Goal: Task Accomplishment & Management: Complete application form

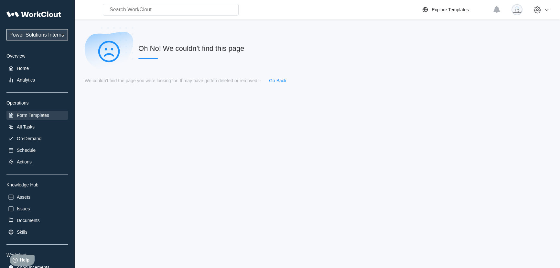
click at [29, 34] on select "Power Solutions International Power Solutions International 201" at bounding box center [36, 34] width 61 height 11
select select "07425dee-593a-484f-b88a-18953f7e7ad8"
click at [6, 29] on select "Power Solutions International Power Solutions International 201" at bounding box center [36, 34] width 61 height 11
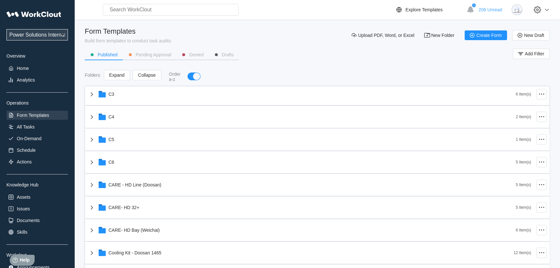
scroll to position [117, 0]
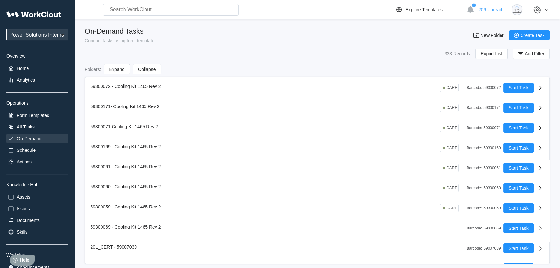
click at [42, 34] on select "Power Solutions International Power Solutions International 201" at bounding box center [36, 34] width 61 height 11
select select "3cbc4bb7-e42f-4028-935d-ed8337c68b35"
click at [6, 29] on select "Power Solutions International Power Solutions International 201" at bounding box center [36, 34] width 61 height 11
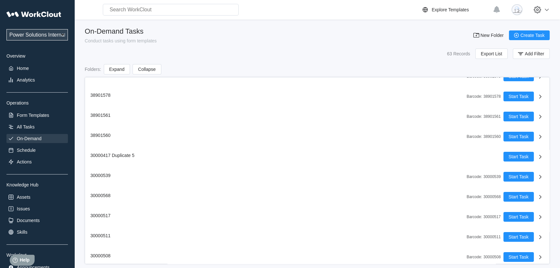
scroll to position [176, 0]
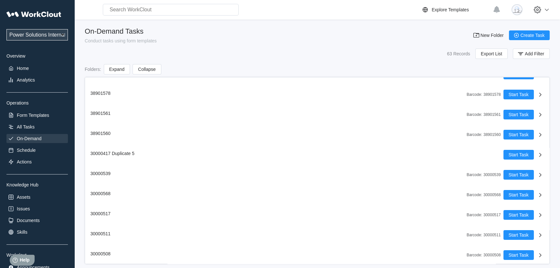
click at [50, 35] on select "Power Solutions International Power Solutions International 201" at bounding box center [36, 34] width 61 height 11
select select "07425dee-593a-484f-b88a-18953f7e7ad8"
click at [6, 29] on select "Power Solutions International Power Solutions International 201" at bounding box center [36, 34] width 61 height 11
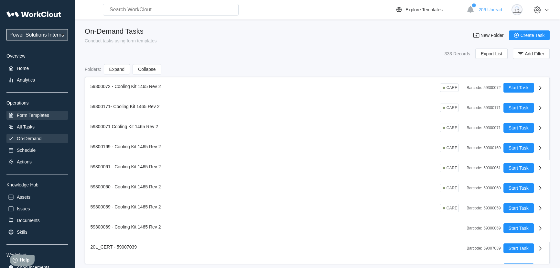
click at [35, 118] on div "Form Templates" at bounding box center [36, 115] width 61 height 9
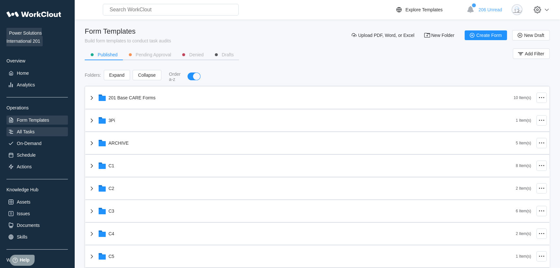
click at [28, 132] on div "All Tasks" at bounding box center [26, 131] width 18 height 5
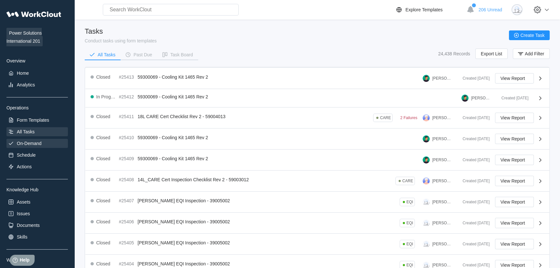
click at [29, 144] on div "On-Demand" at bounding box center [29, 143] width 25 height 5
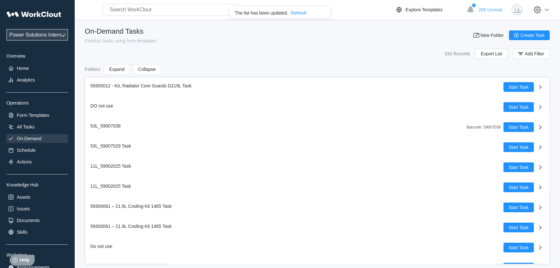
scroll to position [2293, 0]
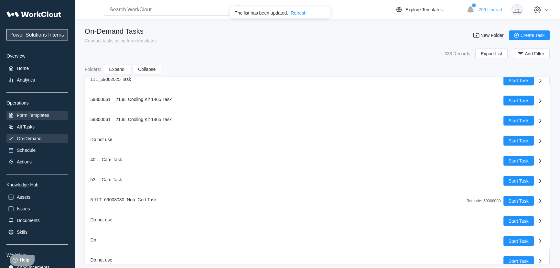
click at [32, 120] on div "Form Templates" at bounding box center [36, 115] width 61 height 9
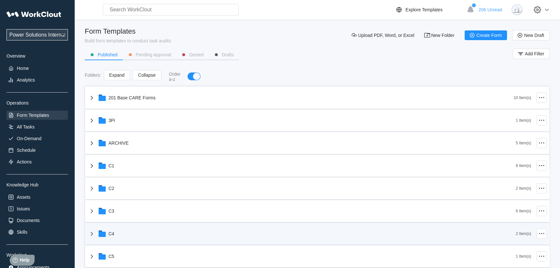
scroll to position [147, 0]
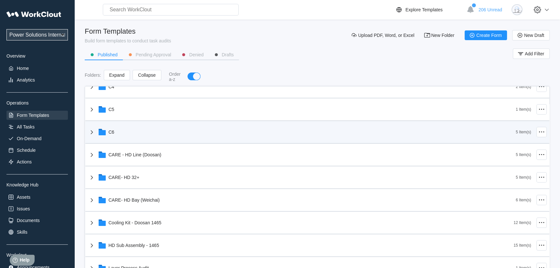
click at [153, 135] on div "C6" at bounding box center [302, 132] width 428 height 17
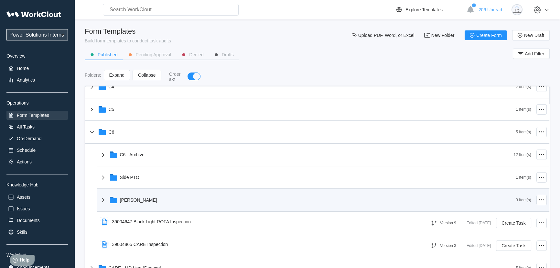
click at [103, 200] on icon at bounding box center [103, 200] width 2 height 4
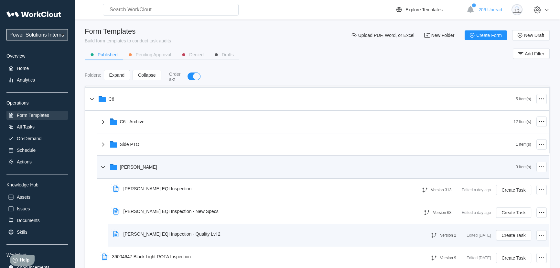
scroll to position [206, 0]
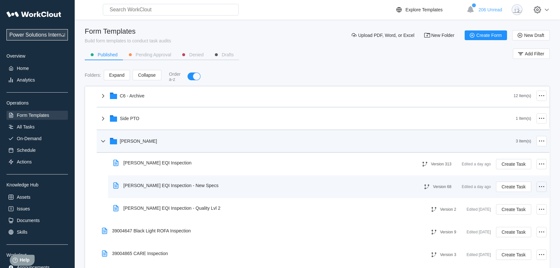
click at [538, 189] on icon at bounding box center [542, 187] width 8 height 8
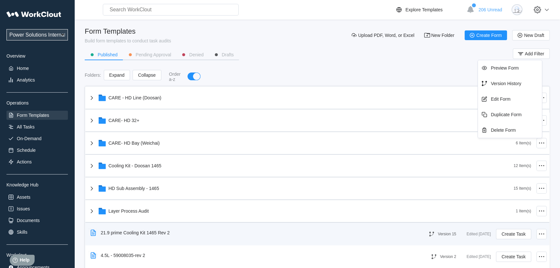
scroll to position [323, 0]
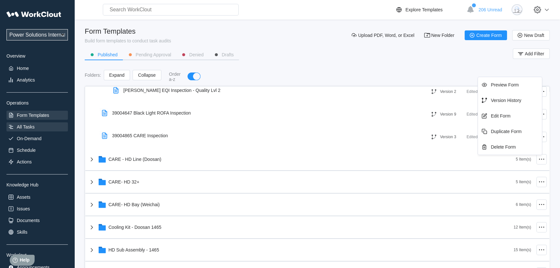
click at [28, 128] on div "All Tasks" at bounding box center [26, 126] width 18 height 5
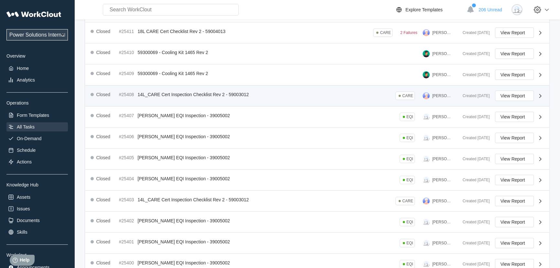
scroll to position [88, 0]
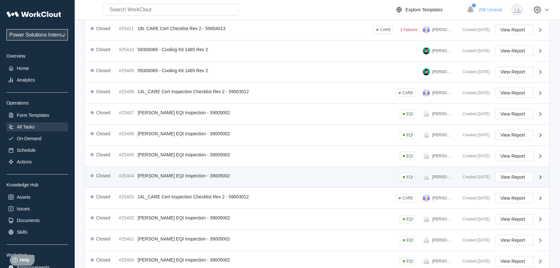
click at [539, 178] on icon at bounding box center [541, 177] width 8 height 8
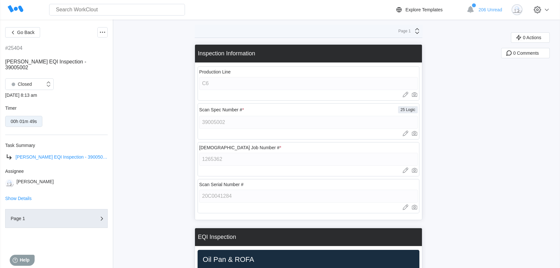
click at [27, 154] on span "Tennant EQI Inspection - 39005002" at bounding box center [62, 156] width 92 height 5
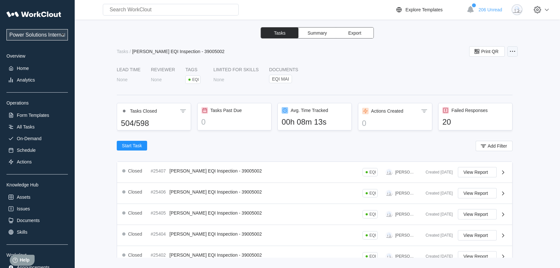
click at [514, 51] on circle at bounding box center [514, 51] width 1 height 1
click at [483, 66] on div "Edit Task" at bounding box center [475, 67] width 18 height 5
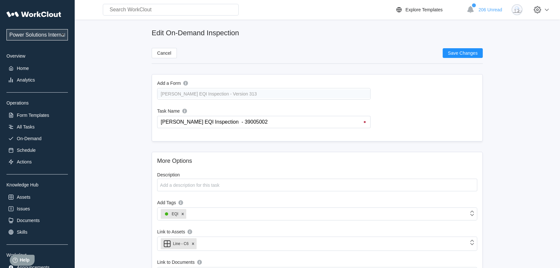
click at [230, 93] on div "Tennant EQI Inspection - Version 313" at bounding box center [263, 94] width 213 height 12
drag, startPoint x: 256, startPoint y: 119, endPoint x: 147, endPoint y: 116, distance: 109.7
click at [147, 116] on main "Edit On-Demand Inspection Cancel Save Changes Add a Form Tennant EQI Inspection…" at bounding box center [317, 214] width 465 height 390
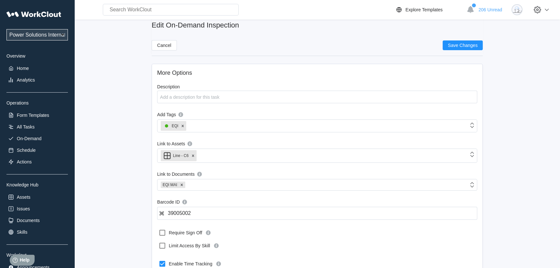
scroll to position [141, 0]
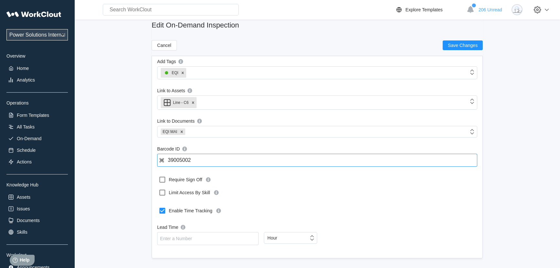
drag, startPoint x: 208, startPoint y: 159, endPoint x: 156, endPoint y: 162, distance: 51.8
click at [156, 162] on div "More Options Description x Add Tags EQI Link to Assets Line - C6 Link to Docume…" at bounding box center [317, 135] width 331 height 248
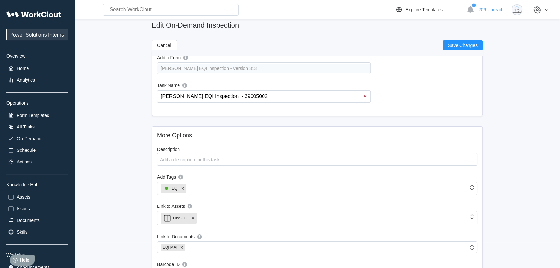
scroll to position [0, 0]
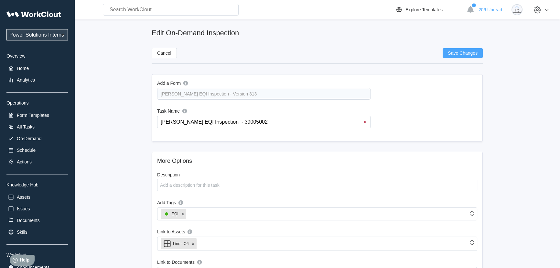
click at [469, 53] on span "Save Changes" at bounding box center [463, 53] width 30 height 5
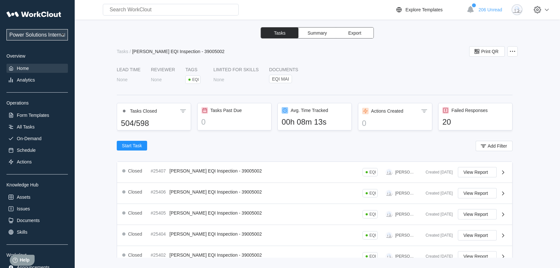
click at [29, 70] on div "Home" at bounding box center [23, 68] width 12 height 5
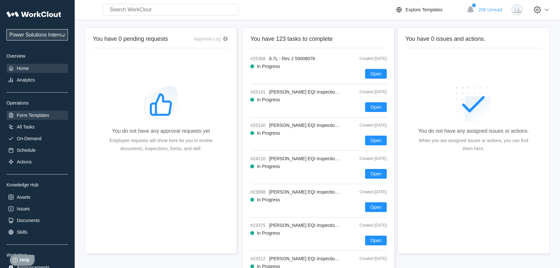
click at [29, 116] on div "Form Templates" at bounding box center [33, 115] width 32 height 5
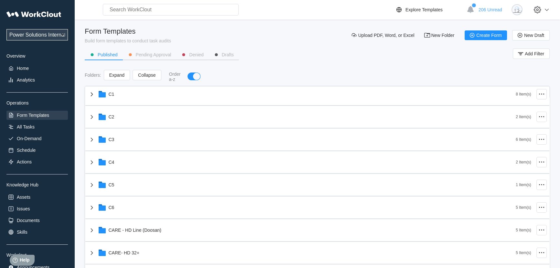
scroll to position [59, 0]
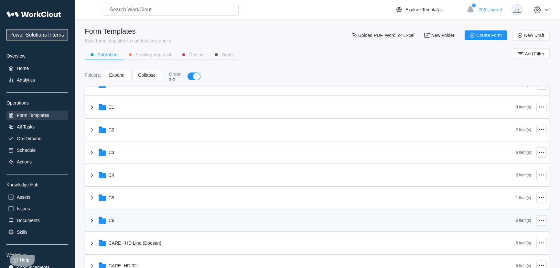
click at [188, 228] on div "C6" at bounding box center [302, 220] width 428 height 17
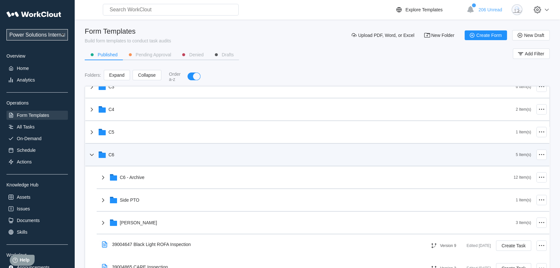
scroll to position [147, 0]
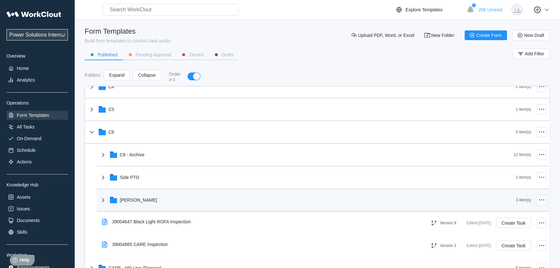
click at [179, 205] on div "Tennant" at bounding box center [307, 199] width 417 height 17
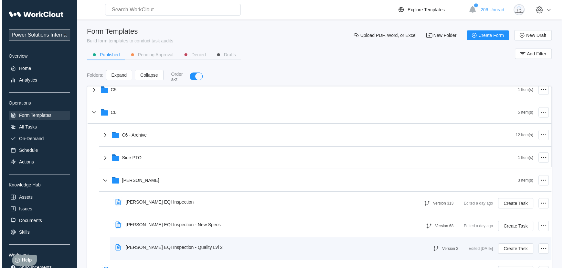
scroll to position [176, 0]
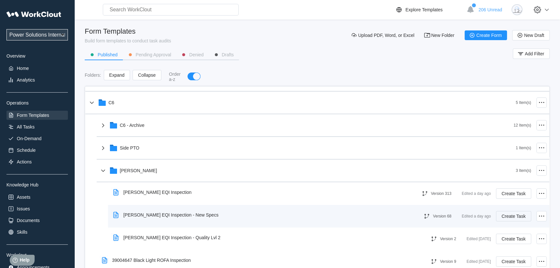
click at [516, 216] on span "Create Task" at bounding box center [514, 216] width 24 height 5
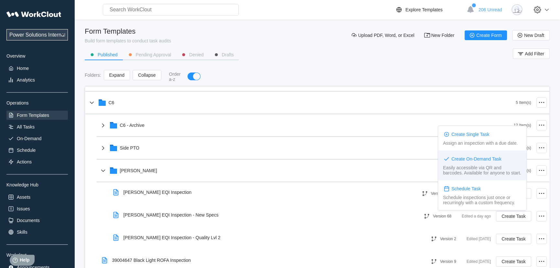
click at [488, 168] on div "Easily accessible via QR and barcodes. Available for anyone to start." at bounding box center [482, 170] width 79 height 10
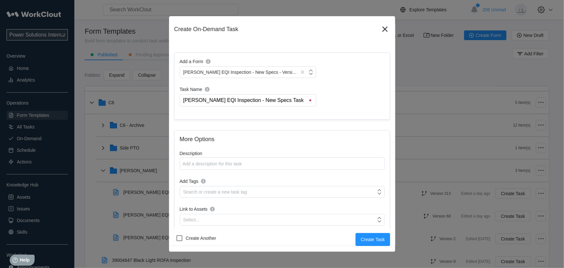
click at [291, 99] on input "Tennant EQI Inspection - New Specs Task" at bounding box center [250, 100] width 134 height 12
paste input "- 39005002"
click at [184, 99] on input "Tennant EQI Inspection - 39005002" at bounding box center [250, 100] width 134 height 12
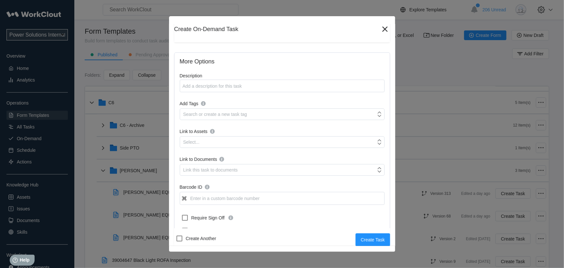
scroll to position [88, 0]
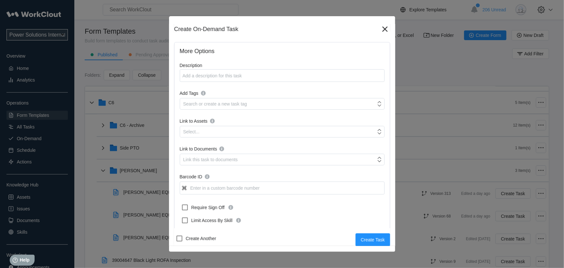
type input "New Tennant EQI Inspection - 39005002"
click at [214, 189] on input "Barcode ID" at bounding box center [282, 187] width 205 height 13
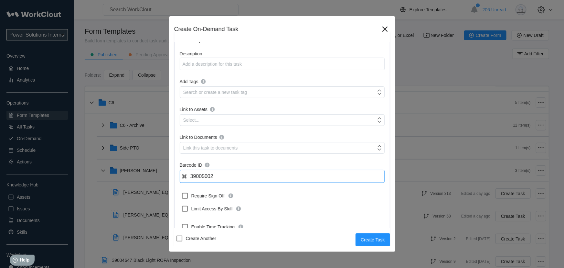
scroll to position [87, 0]
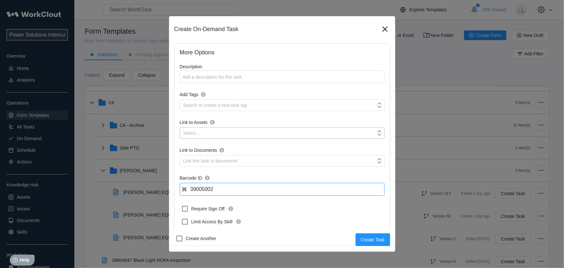
type input "39005002"
click at [210, 129] on div "Select..." at bounding box center [278, 132] width 196 height 9
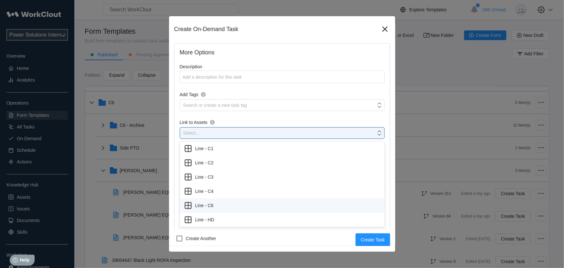
click at [220, 204] on div "Line - C6" at bounding box center [282, 205] width 197 height 9
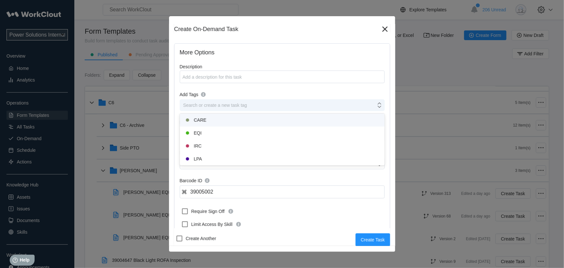
click at [209, 106] on div "Search or create a new task tag" at bounding box center [215, 105] width 64 height 5
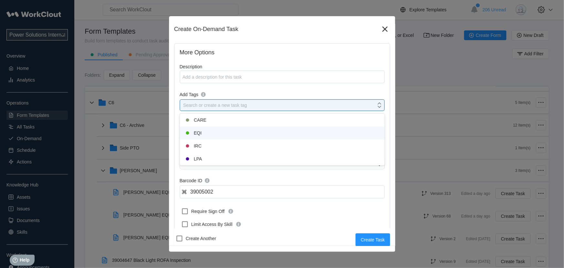
click at [209, 136] on div "EQI" at bounding box center [282, 133] width 197 height 8
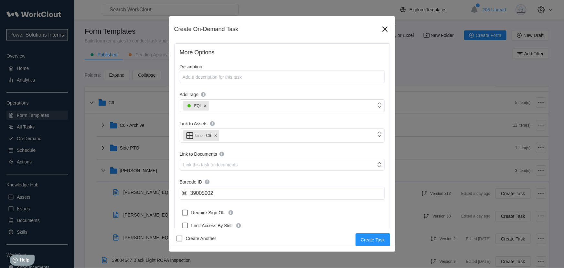
scroll to position [116, 0]
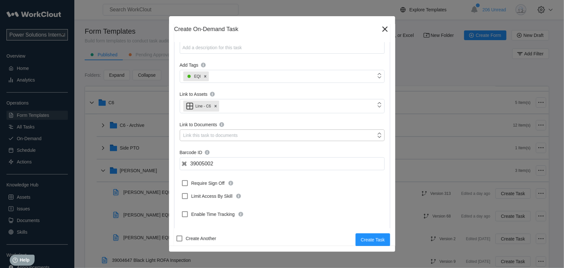
click at [207, 134] on div "Link this task to documents" at bounding box center [210, 135] width 55 height 5
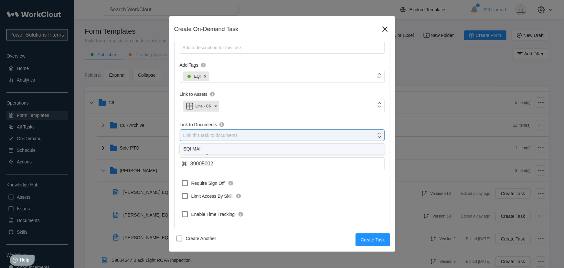
click at [207, 148] on div "EQI MAI" at bounding box center [282, 148] width 197 height 5
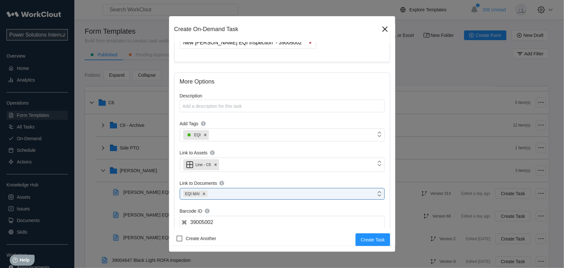
scroll to position [57, 0]
click at [226, 107] on textarea "Description" at bounding box center [282, 106] width 205 height 13
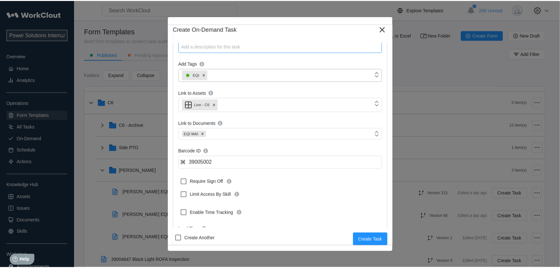
scroll to position [149, 0]
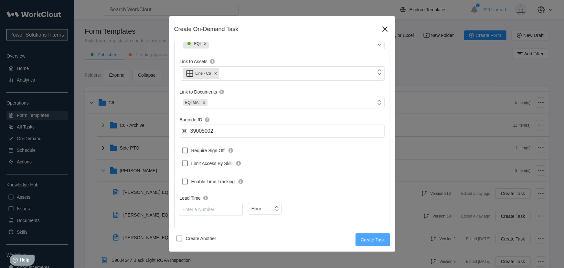
click at [375, 241] on span "Create Task" at bounding box center [373, 239] width 24 height 5
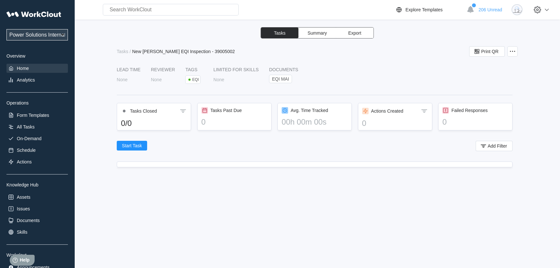
click at [33, 65] on div "Home" at bounding box center [36, 68] width 61 height 9
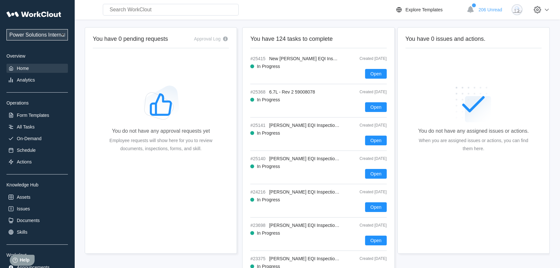
click at [24, 132] on div "Power Solutions International Power Solutions International 201 Overview Home A…" at bounding box center [36, 140] width 61 height 264
click at [23, 130] on div "All Tasks" at bounding box center [36, 126] width 61 height 9
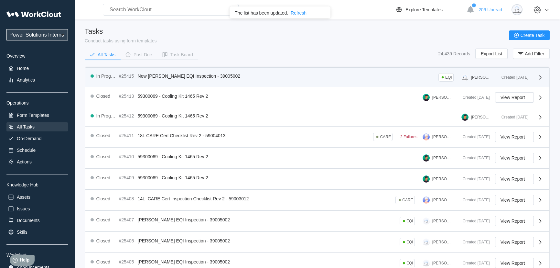
click at [212, 73] on span "New Tennant EQI Inspection - 39005002" at bounding box center [189, 75] width 103 height 5
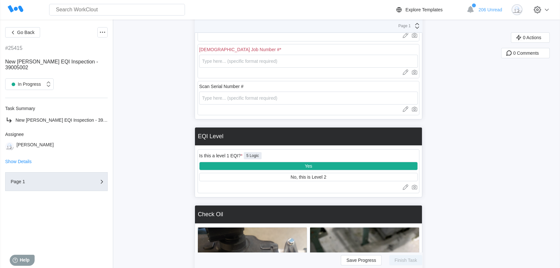
scroll to position [106, 0]
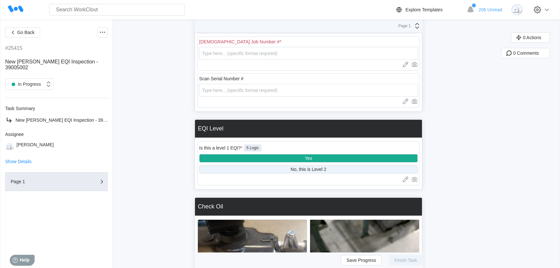
click at [309, 171] on div "No, this is Level 2" at bounding box center [308, 169] width 219 height 8
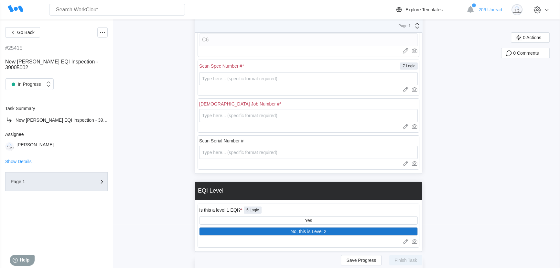
scroll to position [0, 0]
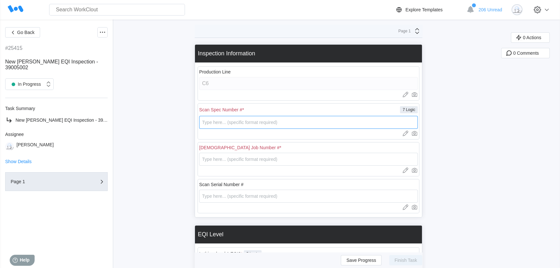
click at [238, 123] on input "text" at bounding box center [308, 122] width 219 height 13
type input "39005002"
click at [230, 161] on input "text" at bounding box center [308, 159] width 219 height 13
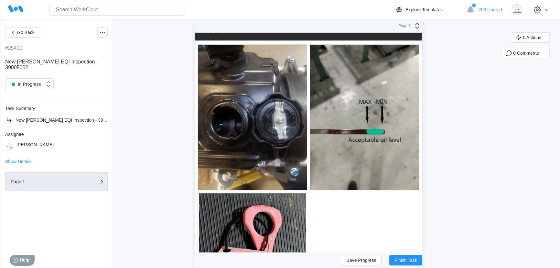
scroll to position [234, 0]
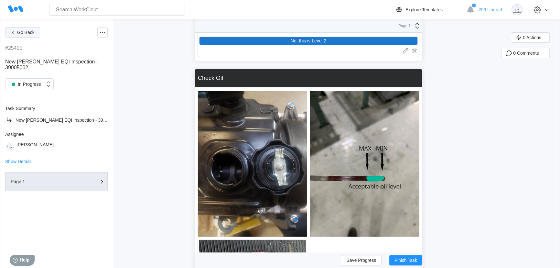
type input "1234567"
click at [21, 31] on span "Go Back" at bounding box center [25, 32] width 17 height 5
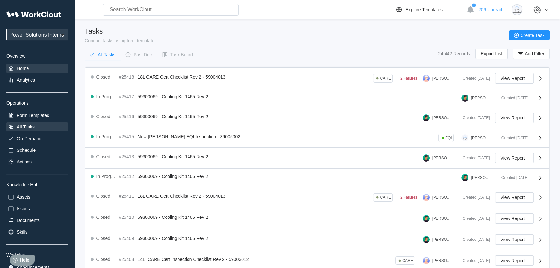
click at [23, 70] on div "Home" at bounding box center [23, 68] width 12 height 5
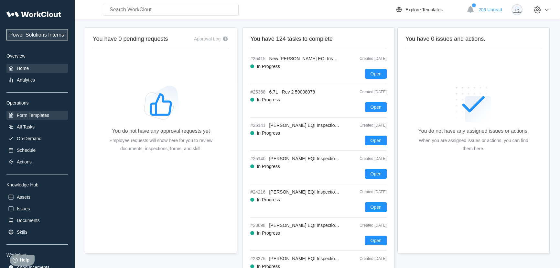
click at [39, 116] on div "Form Templates" at bounding box center [33, 115] width 32 height 5
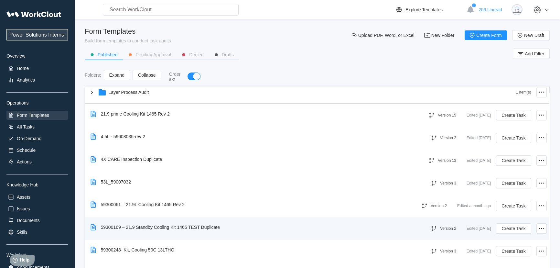
scroll to position [382, 0]
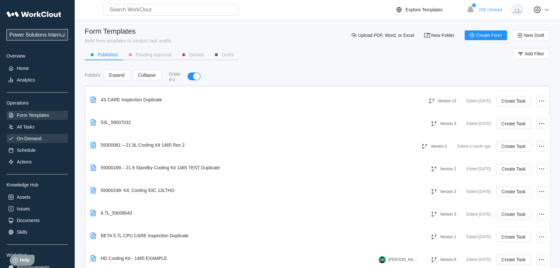
click at [36, 139] on div "On-Demand" at bounding box center [29, 138] width 25 height 5
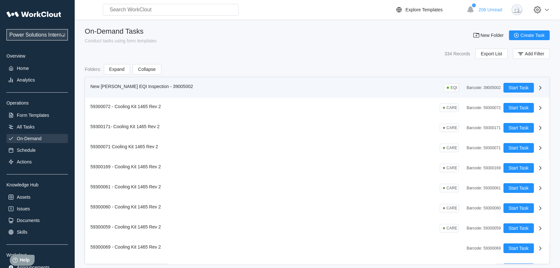
click at [537, 88] on icon at bounding box center [541, 88] width 8 height 8
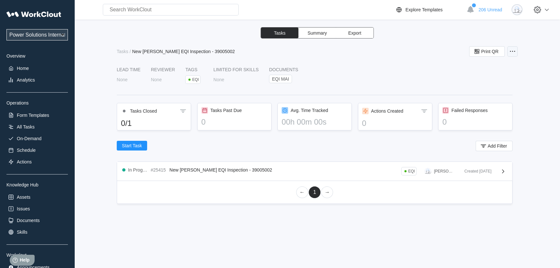
click at [516, 54] on icon at bounding box center [513, 52] width 8 height 8
click at [487, 65] on div "Edit Task" at bounding box center [485, 67] width 59 height 10
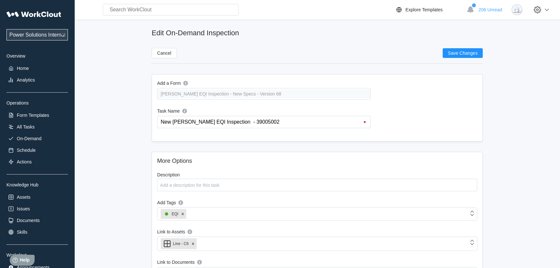
click at [281, 96] on div "Tennant EQI Inspection - New Specs - Version 68" at bounding box center [263, 94] width 213 height 12
click at [33, 117] on div "Form Templates" at bounding box center [33, 115] width 32 height 5
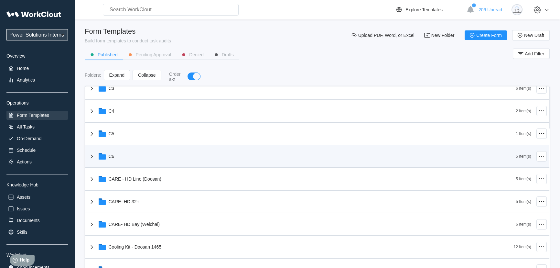
scroll to position [117, 0]
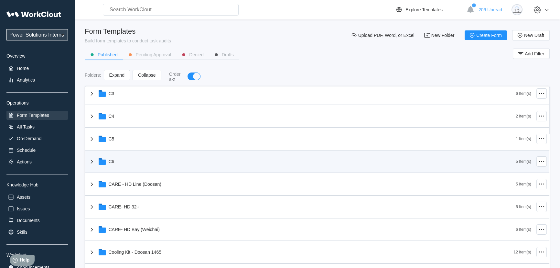
click at [93, 162] on icon at bounding box center [92, 162] width 8 height 8
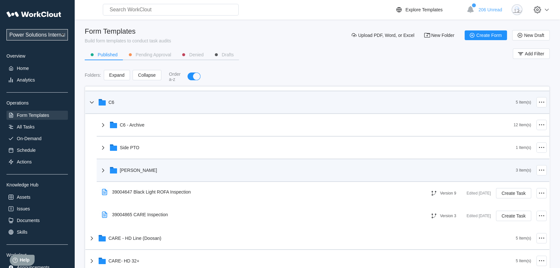
scroll to position [176, 0]
click at [260, 170] on div "Tennant" at bounding box center [307, 170] width 417 height 17
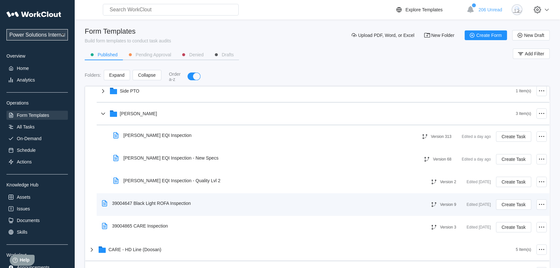
scroll to position [235, 0]
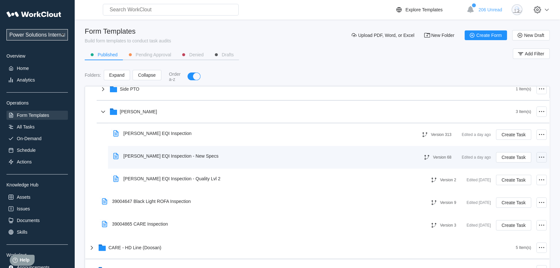
click at [541, 157] on circle at bounding box center [541, 157] width 1 height 1
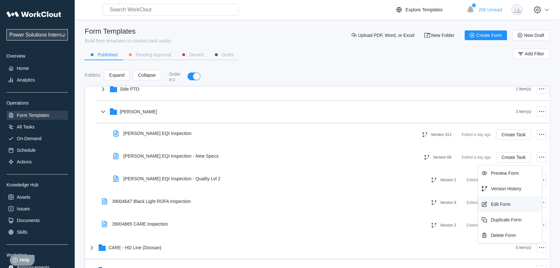
click at [513, 201] on div "Edit Form" at bounding box center [510, 204] width 59 height 10
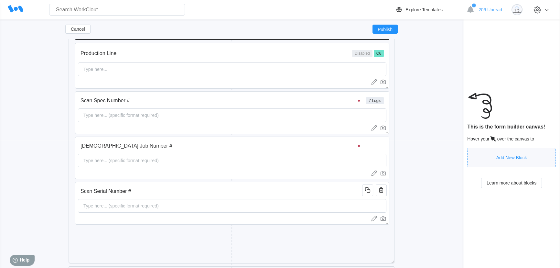
scroll to position [117, 0]
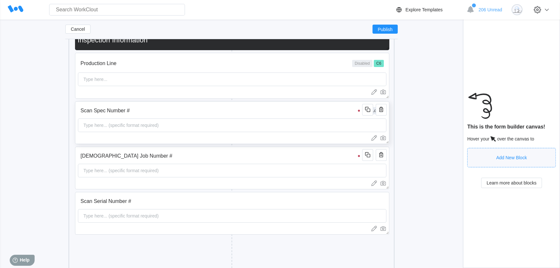
click at [300, 116] on input "Scan Spec Number #" at bounding box center [221, 110] width 287 height 13
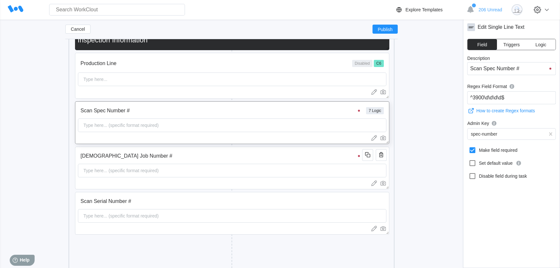
click at [542, 48] on button "Logic" at bounding box center [540, 44] width 29 height 11
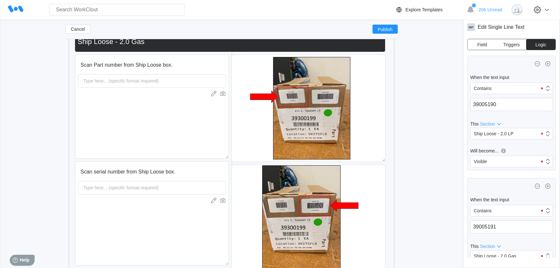
scroll to position [3440, 0]
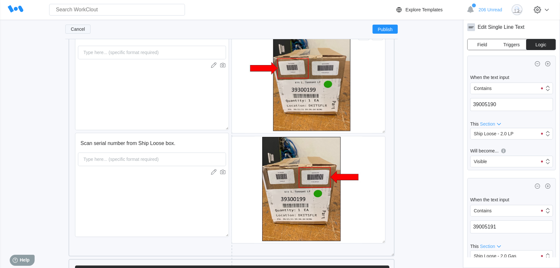
click at [75, 30] on span "Cancel" at bounding box center [78, 29] width 14 height 5
